Goal: Communication & Community: Answer question/provide support

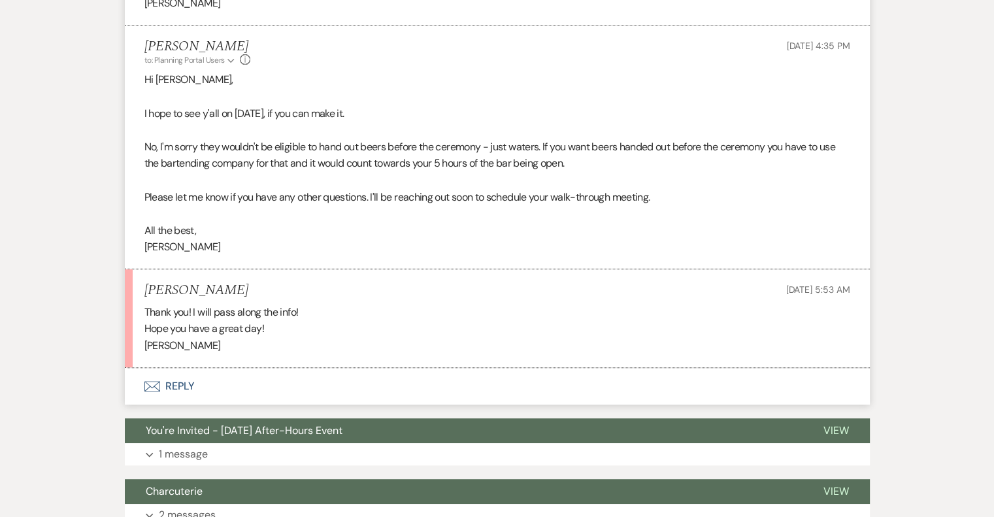
scroll to position [553, 0]
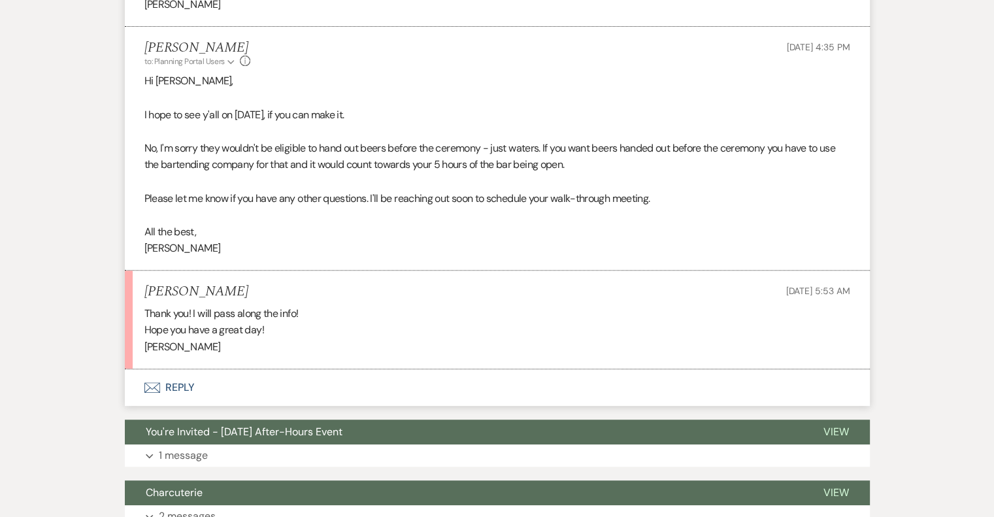
click at [175, 383] on button "Envelope Reply" at bounding box center [497, 387] width 745 height 37
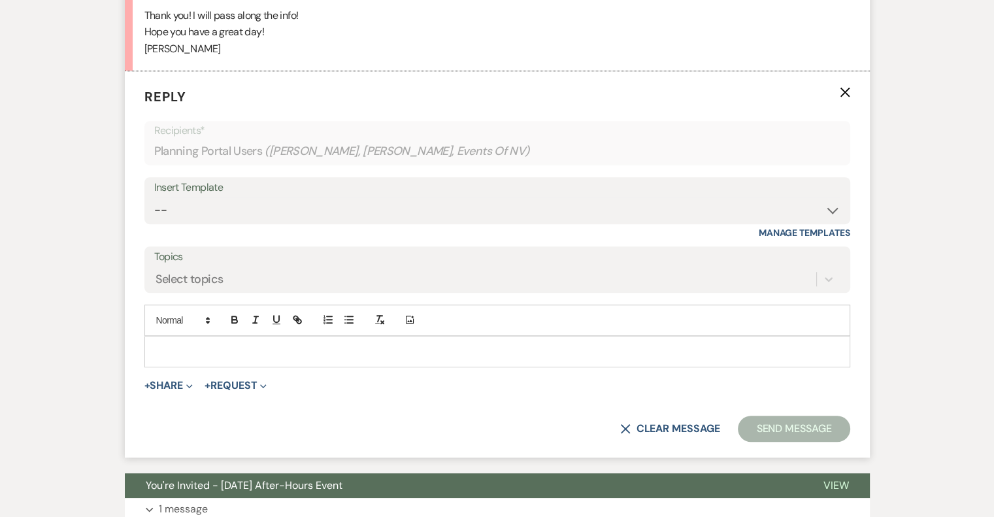
scroll to position [856, 0]
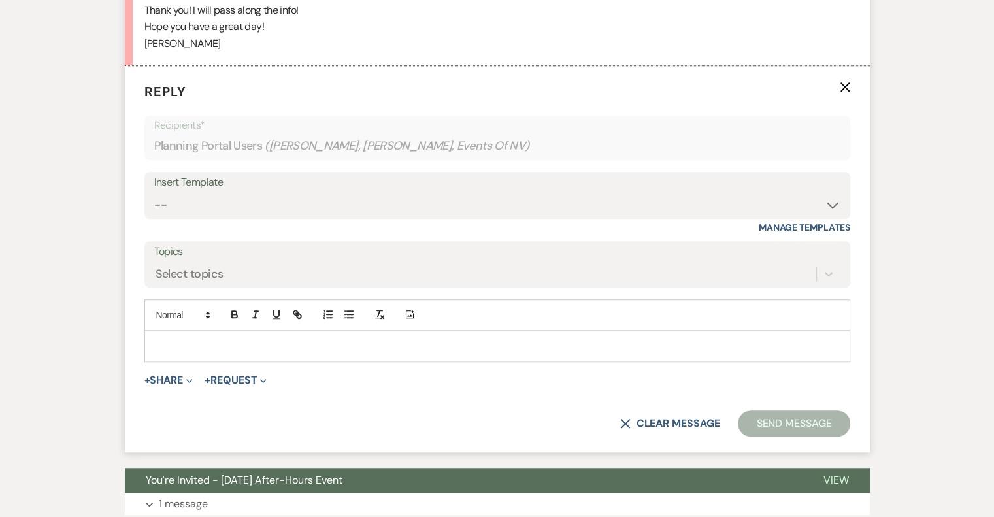
click at [208, 344] on p at bounding box center [497, 346] width 685 height 14
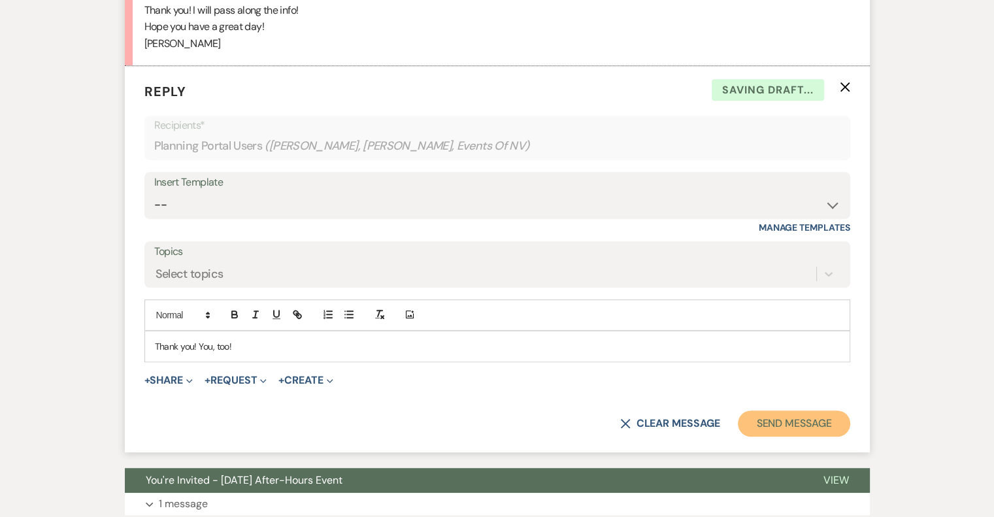
click at [750, 426] on button "Send Message" at bounding box center [794, 423] width 112 height 26
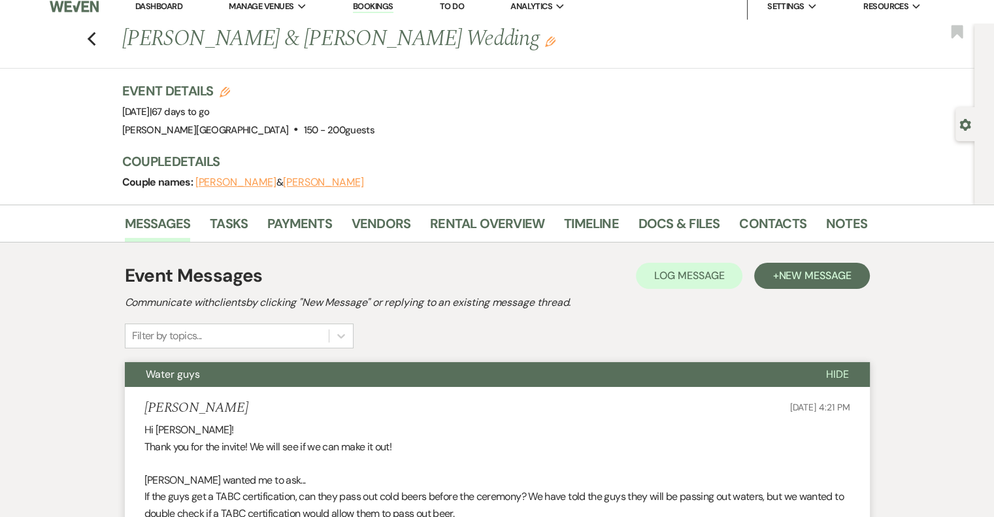
scroll to position [0, 0]
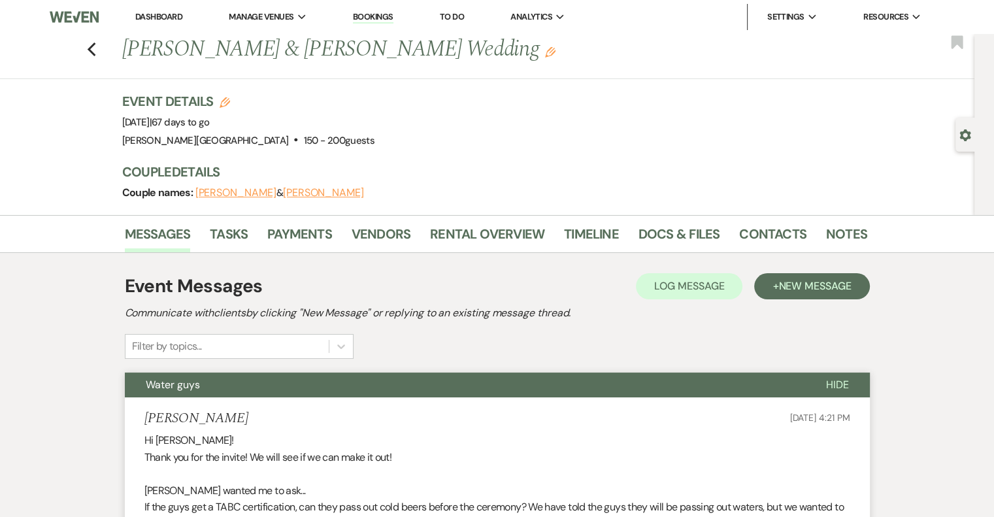
click at [150, 19] on link "Dashboard" at bounding box center [158, 16] width 47 height 11
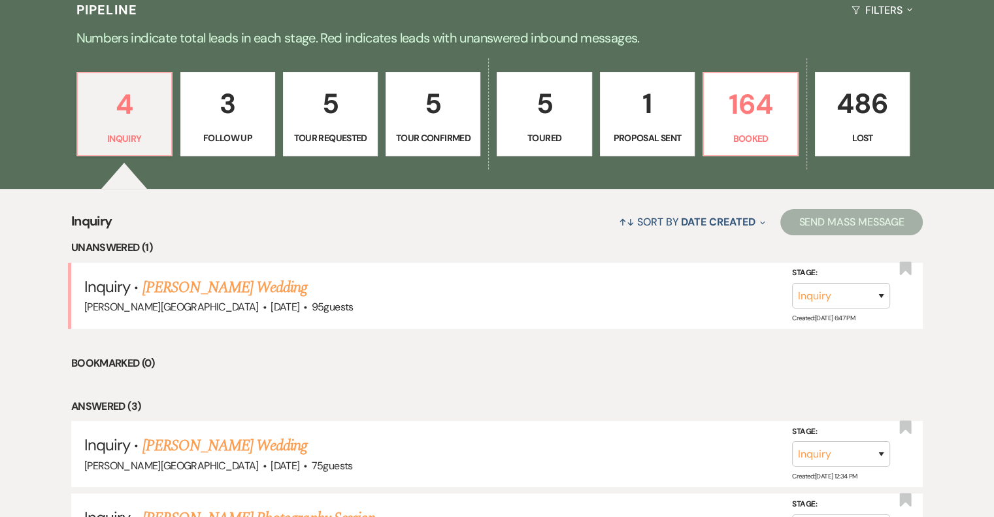
scroll to position [327, 0]
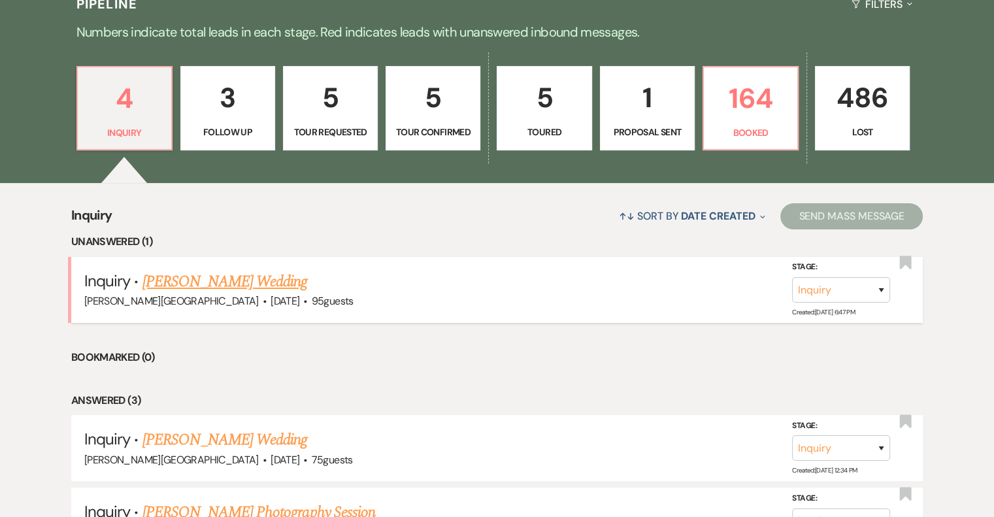
click at [255, 283] on link "[PERSON_NAME] Wedding" at bounding box center [224, 282] width 165 height 24
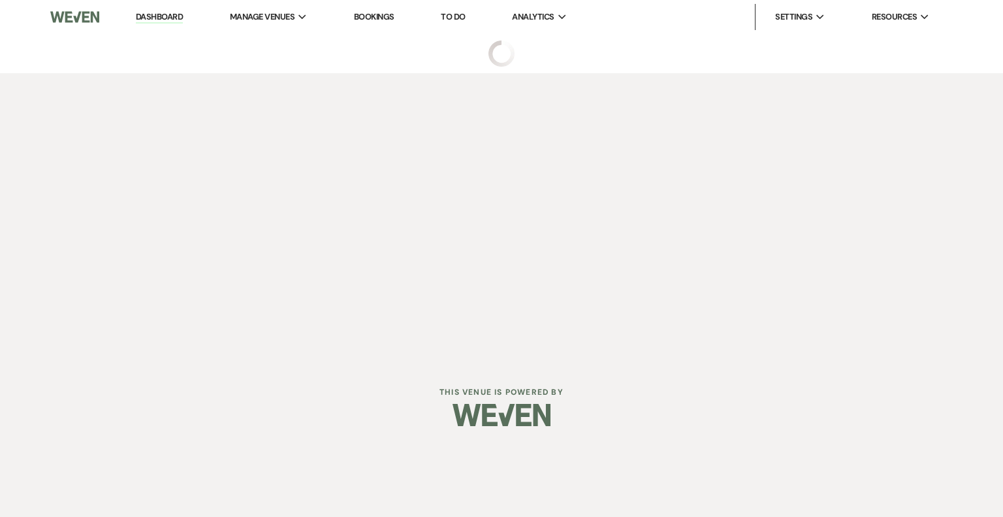
select select "5"
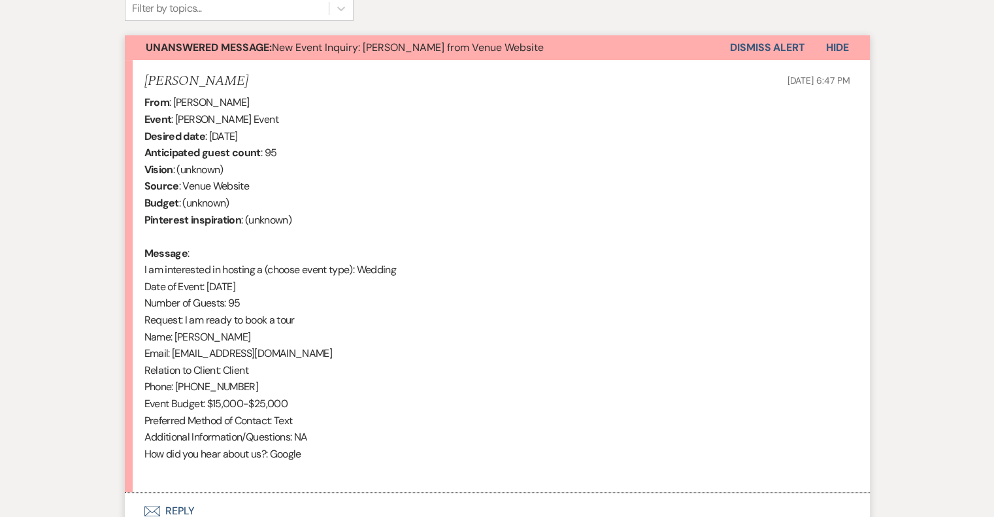
scroll to position [523, 0]
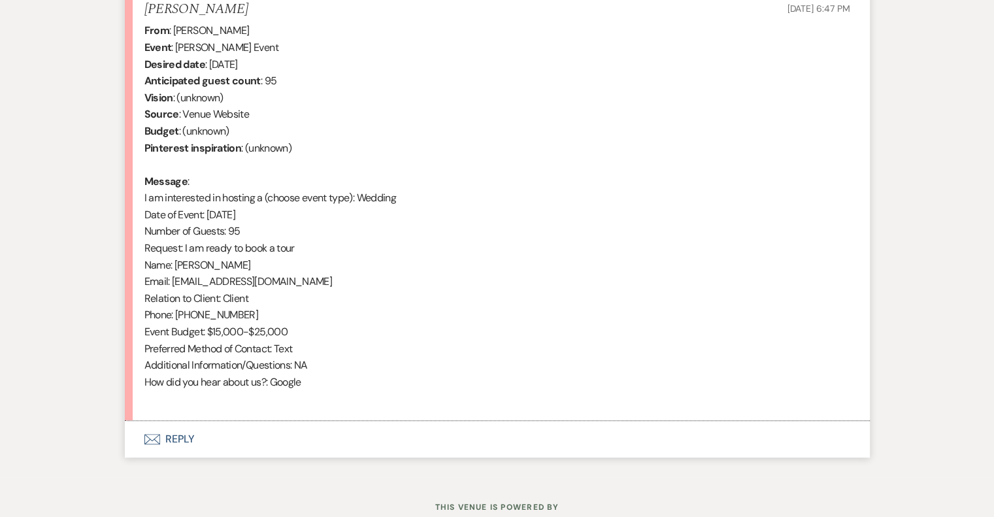
click at [182, 445] on button "Envelope Reply" at bounding box center [497, 439] width 745 height 37
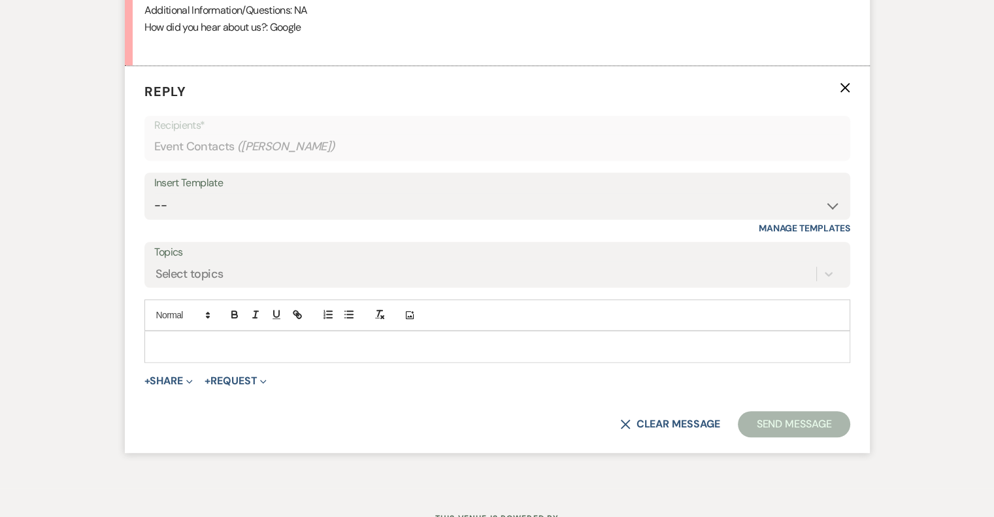
scroll to position [878, 0]
click at [253, 206] on select "-- Weven Planning Portal Introduction (Booked Events) Initial Inquiry Response …" at bounding box center [497, 204] width 686 height 25
select select "1331"
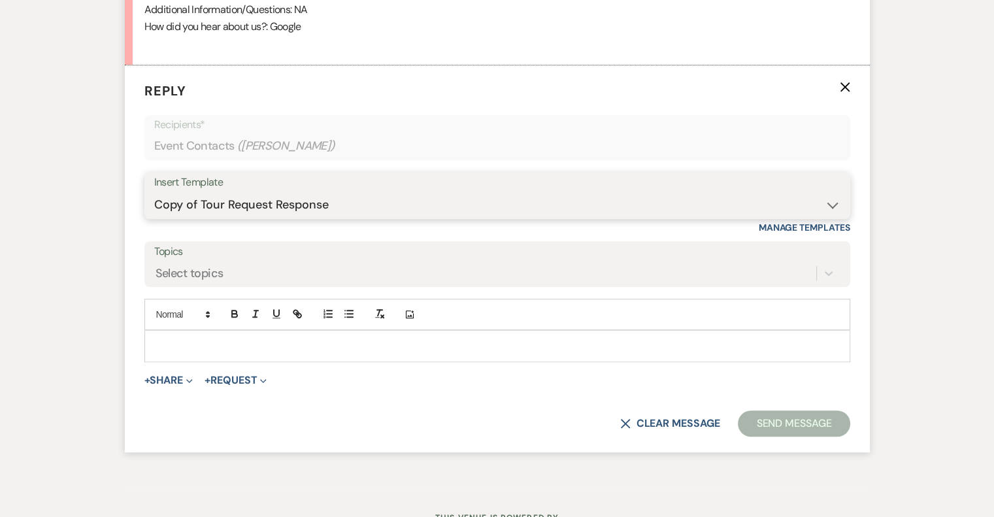
click at [154, 192] on select "-- Weven Planning Portal Introduction (Booked Events) Initial Inquiry Response …" at bounding box center [497, 204] width 686 height 25
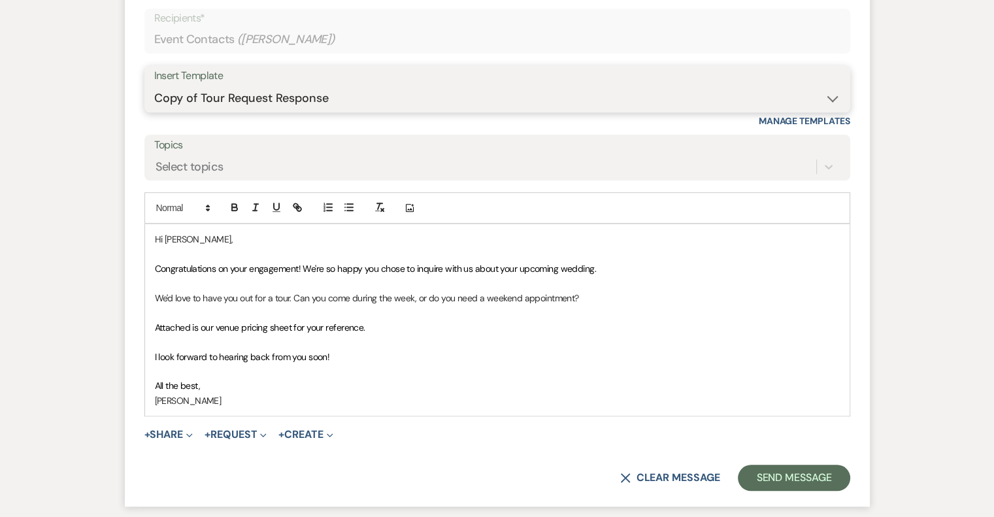
scroll to position [1009, 0]
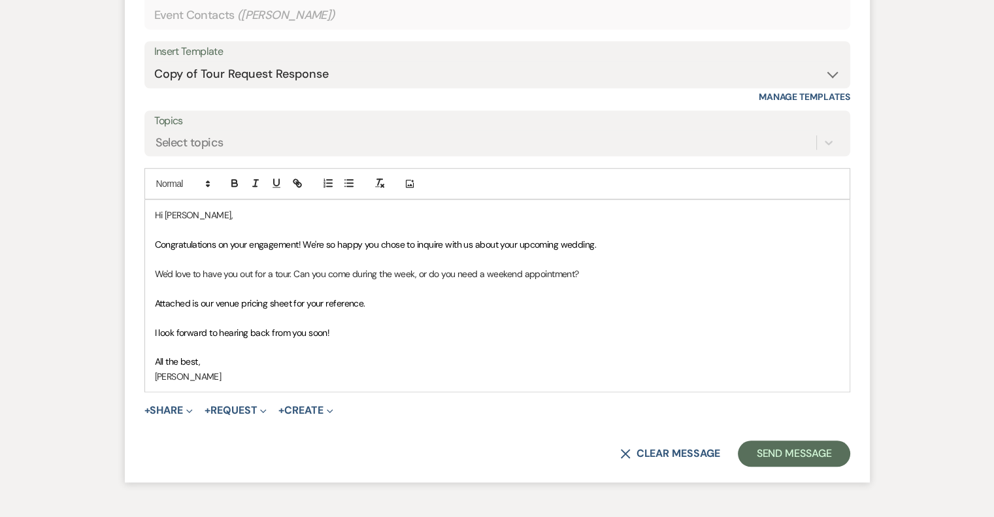
drag, startPoint x: 380, startPoint y: 301, endPoint x: 152, endPoint y: 303, distance: 228.6
click at [152, 303] on div "Hi [PERSON_NAME], Congratulations on your engagement! We're so happy you chose …" at bounding box center [497, 295] width 704 height 191
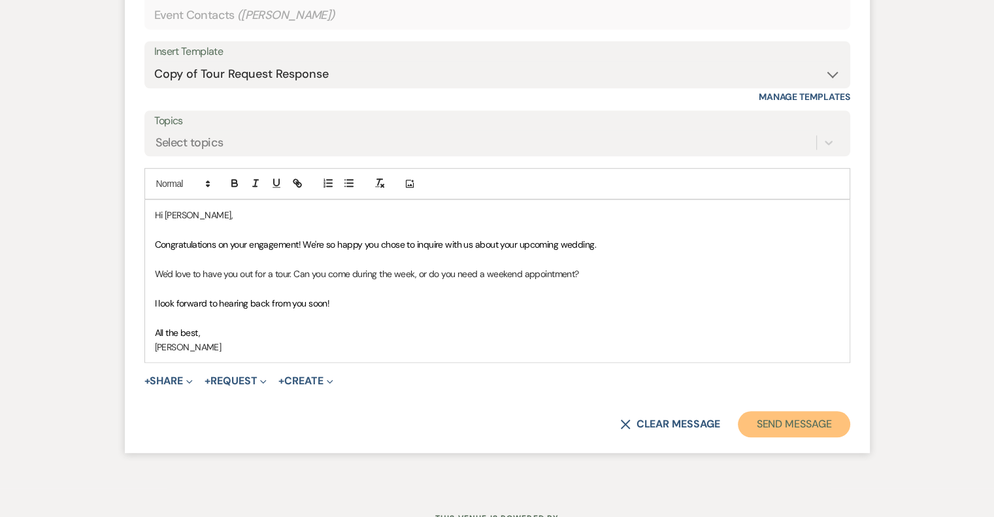
click at [822, 419] on button "Send Message" at bounding box center [794, 424] width 112 height 26
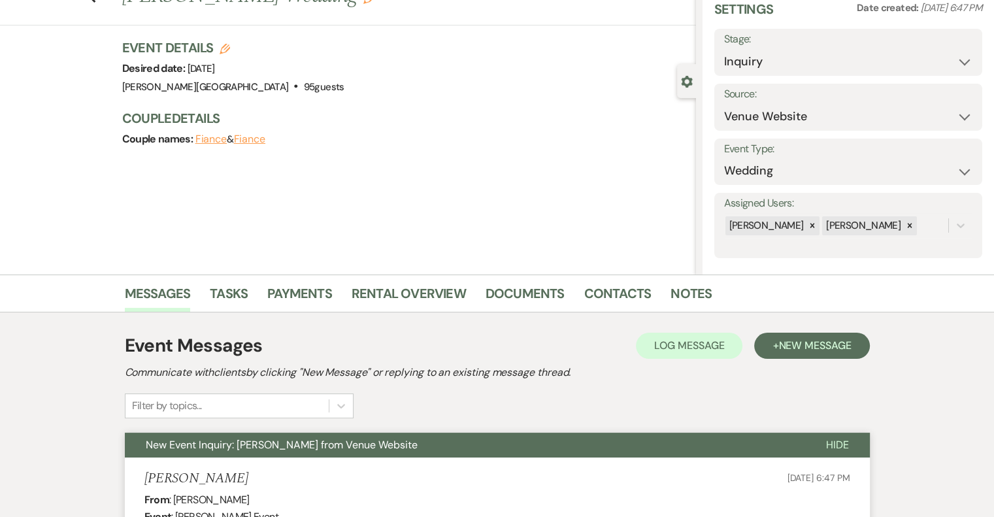
scroll to position [37, 0]
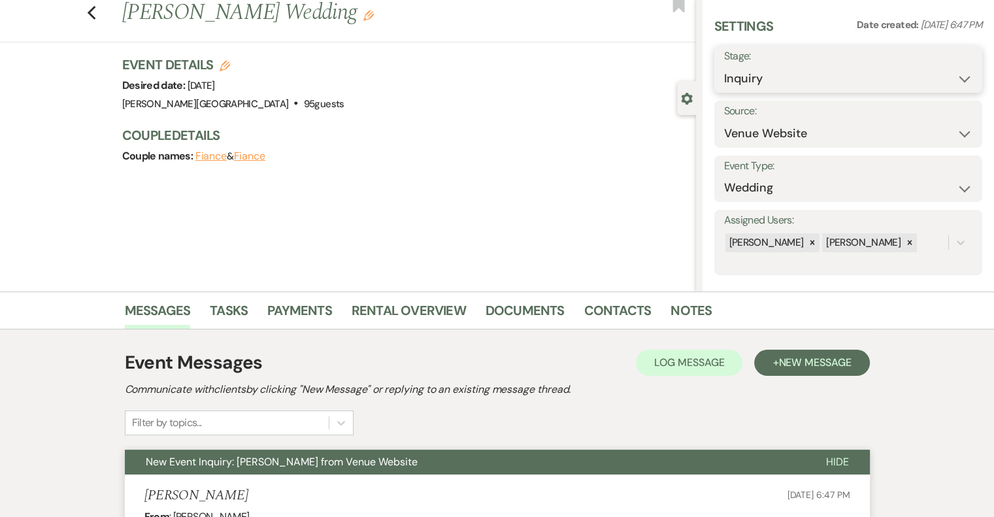
click at [793, 80] on select "Inquiry Follow Up Tour Requested Tour Confirmed Toured Proposal Sent Booked Lost" at bounding box center [848, 78] width 248 height 25
select select "2"
click at [724, 66] on select "Inquiry Follow Up Tour Requested Tour Confirmed Toured Proposal Sent Booked Lost" at bounding box center [848, 78] width 248 height 25
click at [947, 67] on button "Save" at bounding box center [954, 69] width 56 height 26
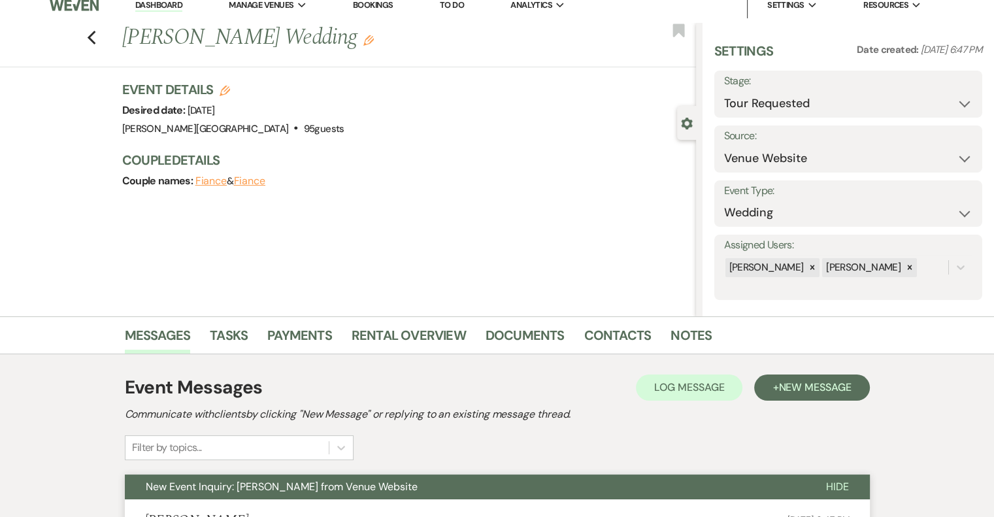
scroll to position [0, 0]
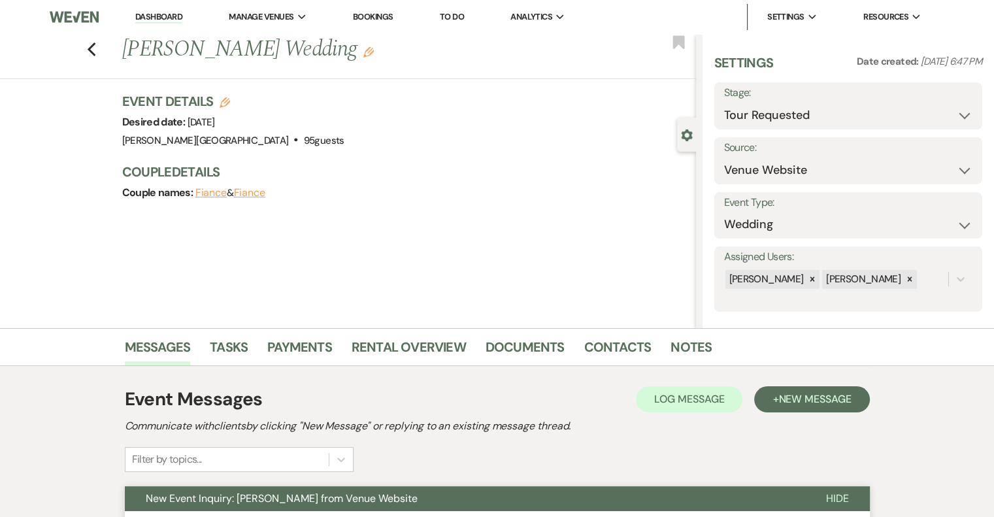
click at [140, 16] on link "Dashboard" at bounding box center [158, 17] width 47 height 12
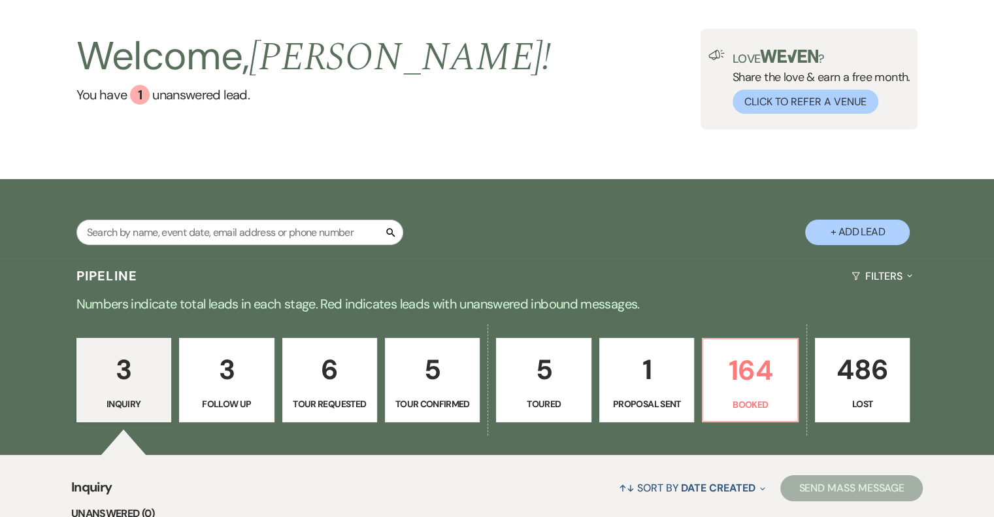
scroll to position [65, 0]
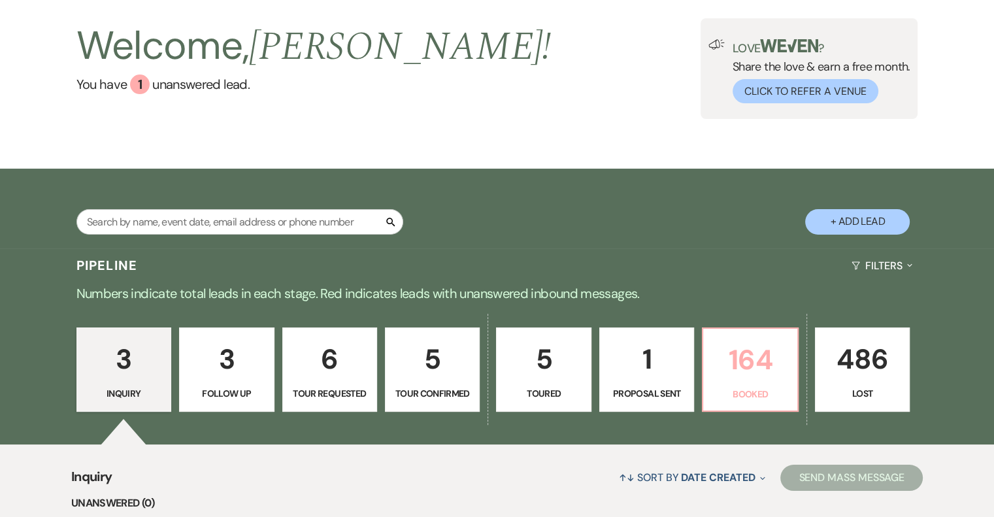
click at [775, 384] on link "164 Booked" at bounding box center [750, 369] width 96 height 85
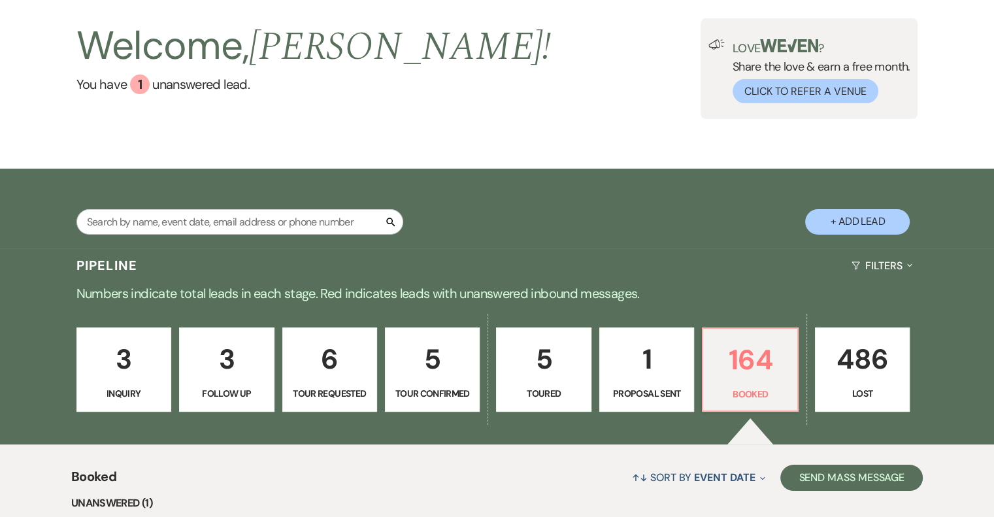
scroll to position [457, 0]
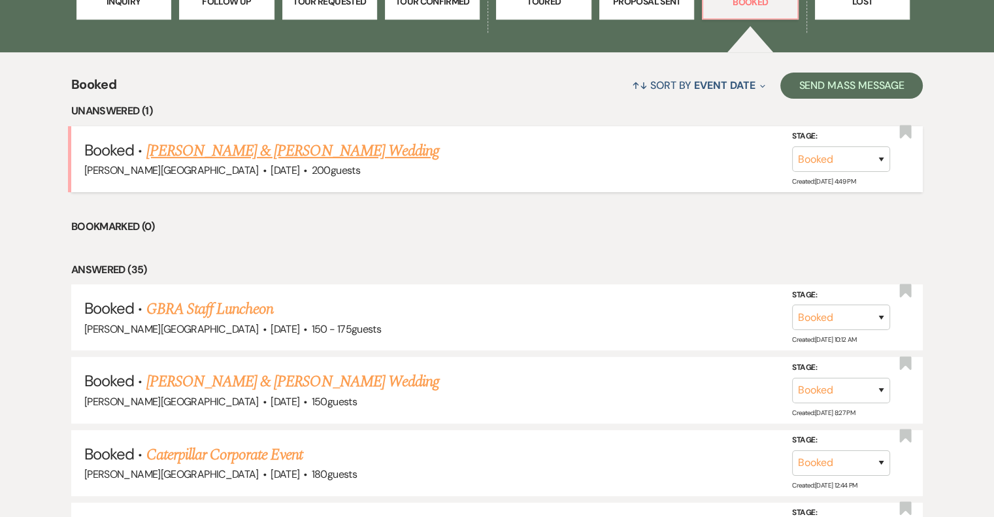
click at [401, 148] on link "[PERSON_NAME] & [PERSON_NAME] Wedding" at bounding box center [292, 151] width 293 height 24
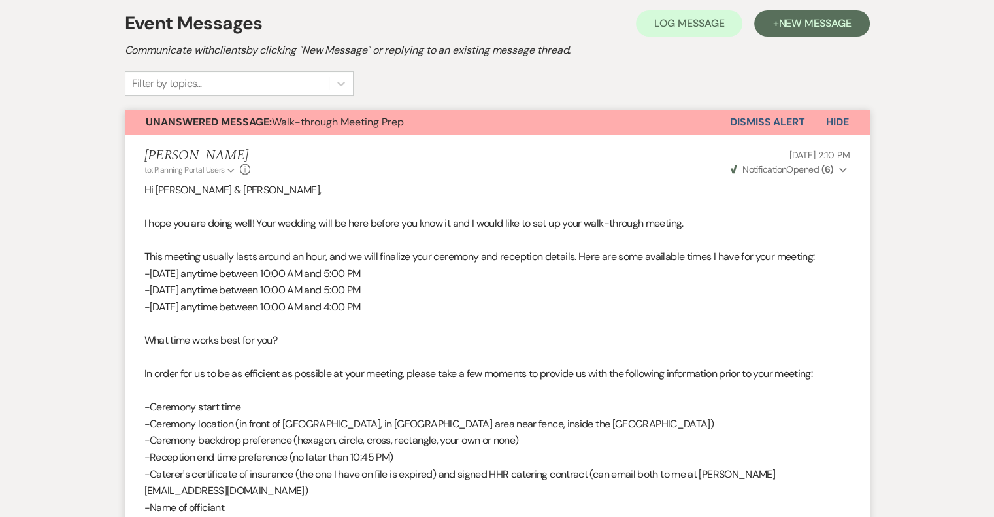
scroll to position [261, 0]
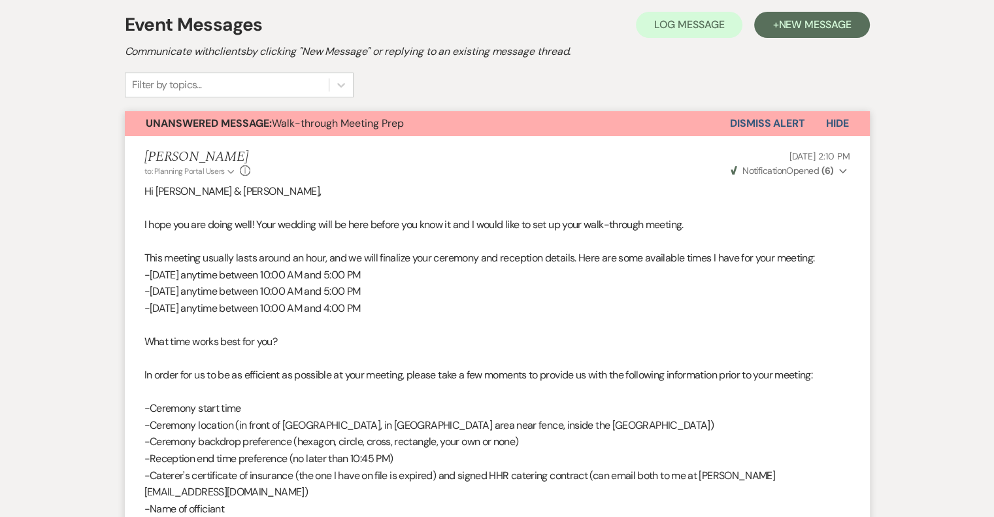
click at [787, 127] on button "Dismiss Alert" at bounding box center [767, 123] width 75 height 25
